Goal: Task Accomplishment & Management: Manage account settings

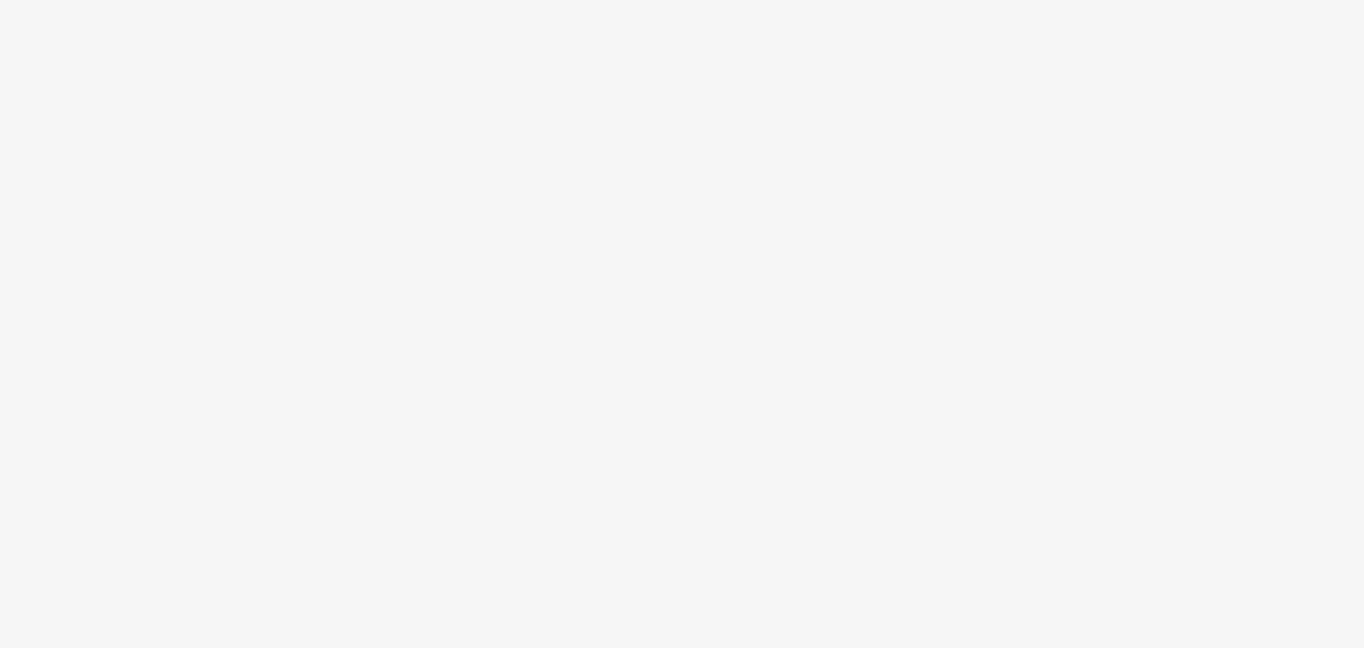
click at [390, 226] on body at bounding box center [682, 324] width 1364 height 648
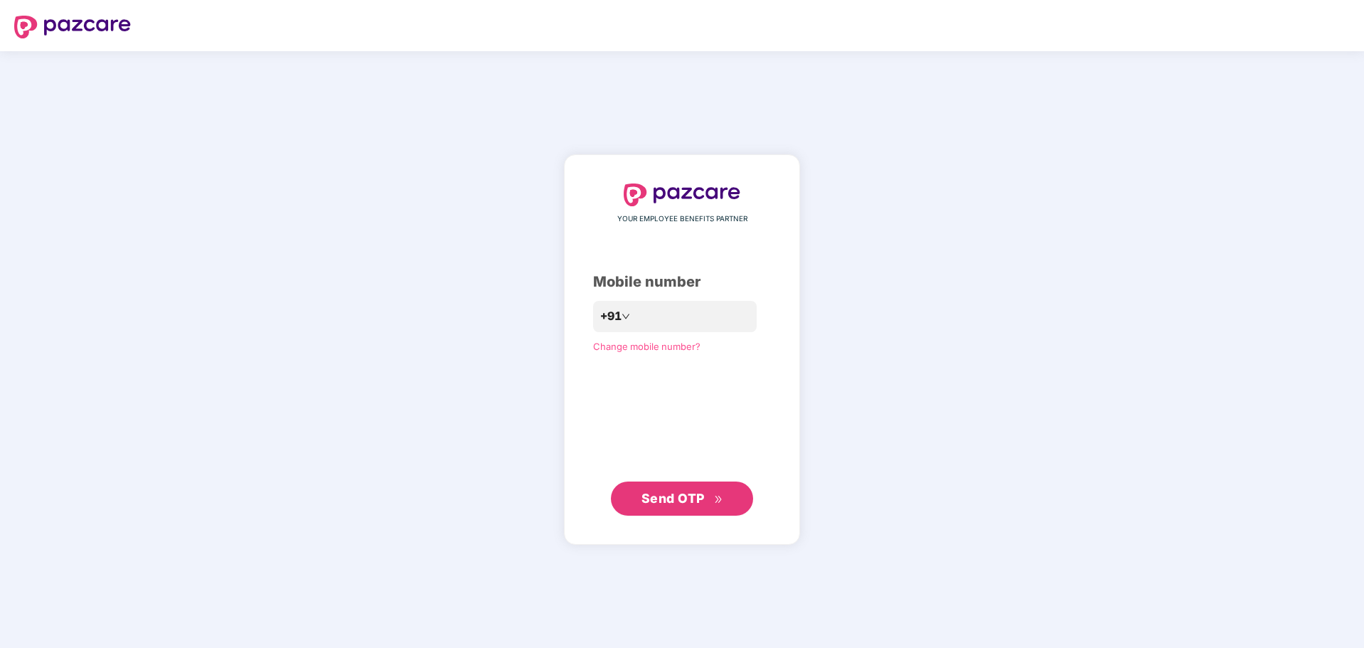
click at [850, 195] on div "YOUR EMPLOYEE BENEFITS PARTNER Mobile number +91 Change mobile number? Send OTP" at bounding box center [682, 349] width 1364 height 596
